Goal: Communication & Community: Answer question/provide support

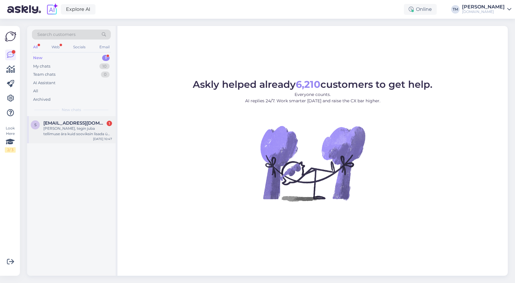
click at [77, 127] on div "[PERSON_NAME], tegin juba tellimuse ära kuid sooviksin lisada ühe teise toote v…" at bounding box center [77, 131] width 69 height 11
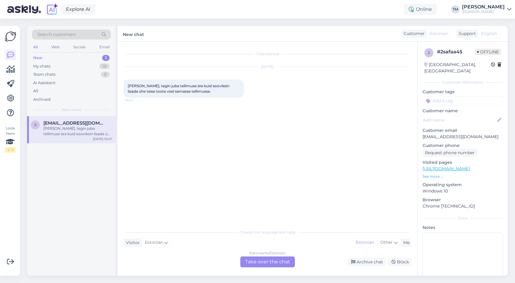
click at [263, 263] on div "Estonian to Estonian Take over the chat" at bounding box center [267, 261] width 55 height 11
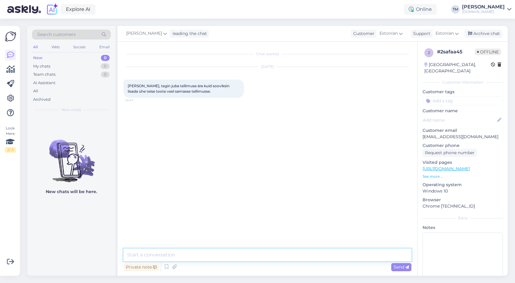
click at [244, 253] on textarea at bounding box center [267, 254] width 288 height 13
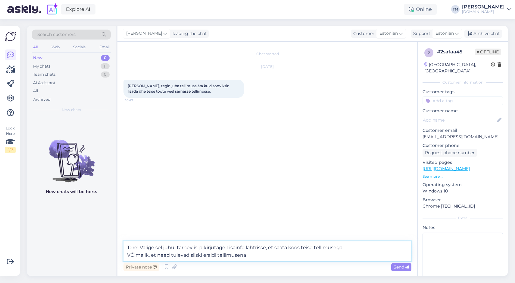
click at [133, 253] on textarea "Tere! Valige sel juhul tarneviis ja kirjutage Lisainfo lahtrisse, et saata koos…" at bounding box center [267, 251] width 288 height 20
click at [251, 255] on textarea "Tere! Valige sel juhul tarneviis ja kirjutage Lisainfo lahtrisse, et saata koos…" at bounding box center [267, 251] width 288 height 20
click at [141, 246] on textarea "Tere! Valige sel juhul tarneviis ja kirjutage Lisainfo lahtrisse, et saata koos…" at bounding box center [267, 251] width 288 height 20
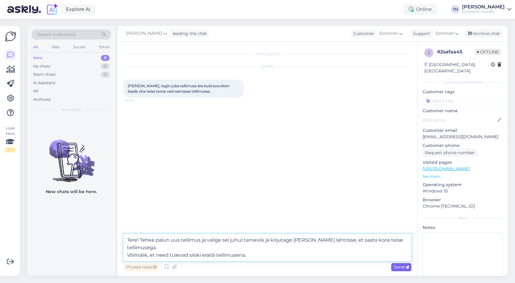
type textarea "Tere! Tehke palun uus tellimus ja valige sel juhul tarneviis ja kirjutage [PERS…"
click at [399, 265] on span "Send" at bounding box center [401, 266] width 15 height 5
